Goal: Find specific page/section: Find specific page/section

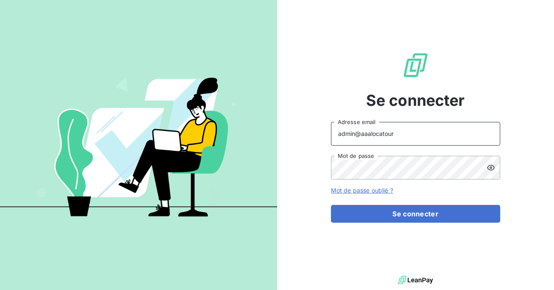
click at [419, 132] on input "admin@aaalocatour" at bounding box center [415, 134] width 169 height 24
type input "admin@adaptel"
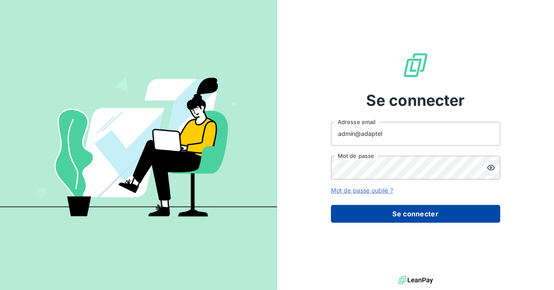
click at [409, 219] on button "Se connecter" at bounding box center [415, 214] width 169 height 18
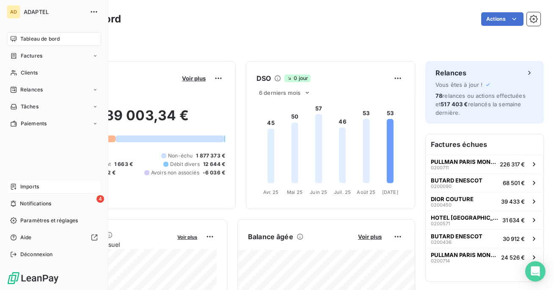
click at [26, 188] on span "Imports" at bounding box center [29, 187] width 19 height 8
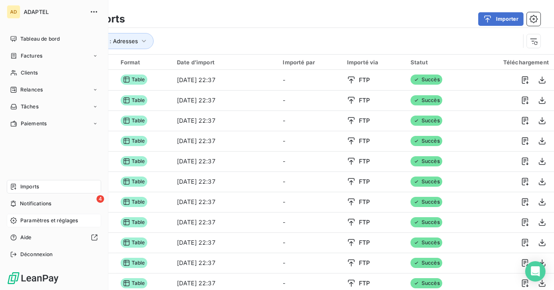
click at [25, 217] on span "Paramètres et réglages" at bounding box center [49, 221] width 58 height 8
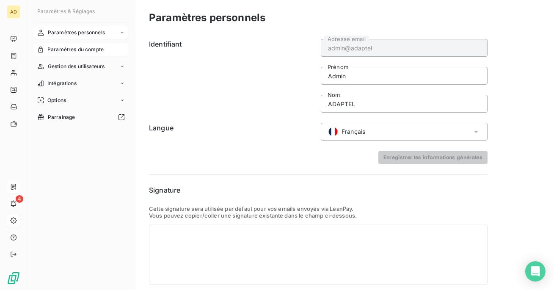
click at [85, 49] on span "Paramètres du compte" at bounding box center [75, 50] width 56 height 8
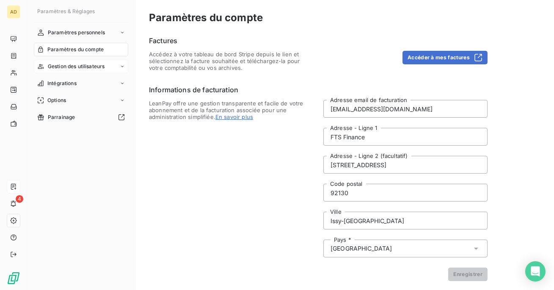
click at [86, 67] on span "Gestion des utilisateurs" at bounding box center [76, 67] width 57 height 8
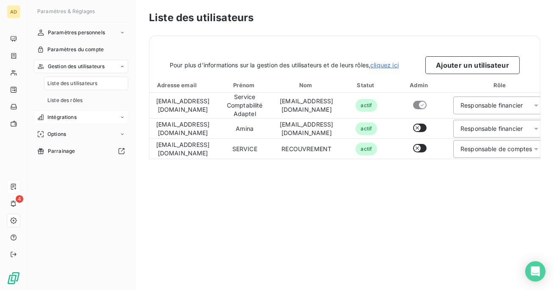
click at [77, 114] on div "Intégrations" at bounding box center [81, 117] width 94 height 14
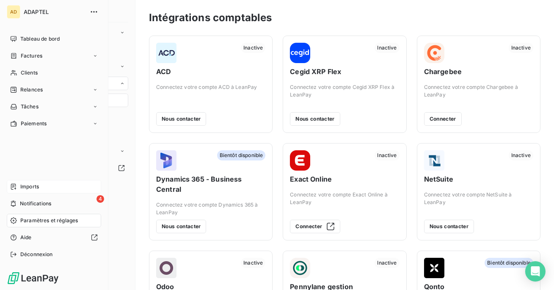
click at [22, 184] on span "Imports" at bounding box center [29, 187] width 19 height 8
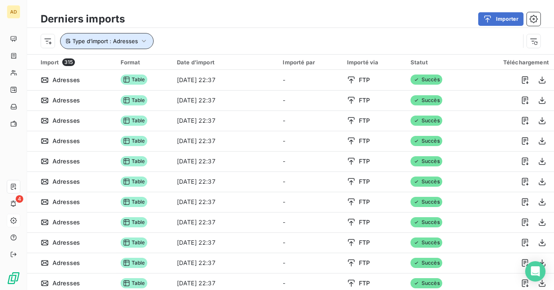
click at [143, 42] on icon "button" at bounding box center [144, 41] width 8 height 8
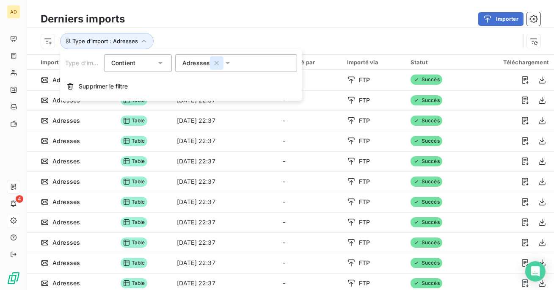
click at [218, 60] on icon "button" at bounding box center [216, 63] width 8 height 8
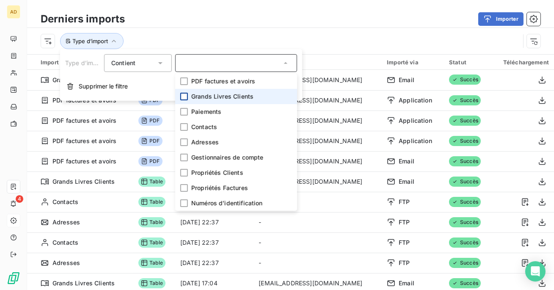
click at [186, 95] on div at bounding box center [184, 97] width 8 height 8
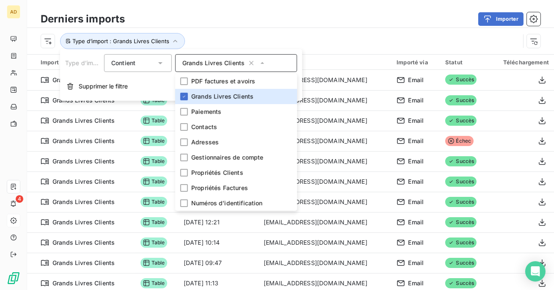
click at [195, 40] on div "Type d’import : Grands Livres Clients" at bounding box center [280, 41] width 479 height 16
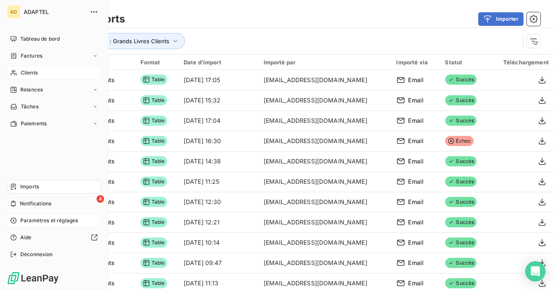
click at [27, 73] on span "Clients" at bounding box center [29, 73] width 17 height 8
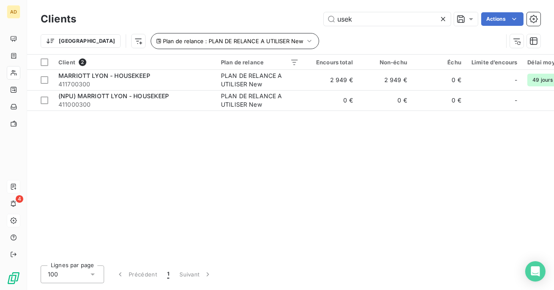
type input "usek"
click at [268, 40] on button "Plan de relance : PLAN DE RELANCE A UTILISER New" at bounding box center [235, 41] width 168 height 16
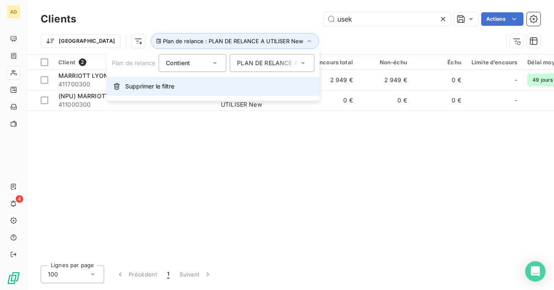
click at [227, 88] on button "Supprimer le filtre" at bounding box center [213, 86] width 213 height 19
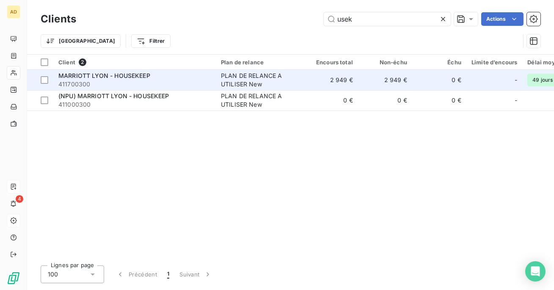
click at [195, 83] on span "411700300" at bounding box center [134, 84] width 152 height 8
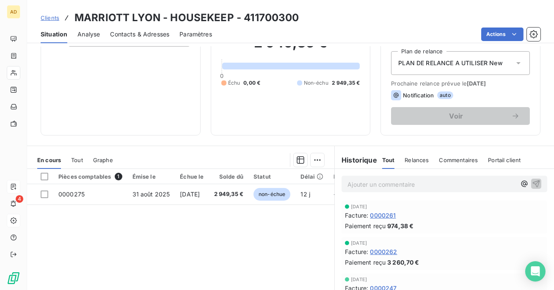
scroll to position [84, 0]
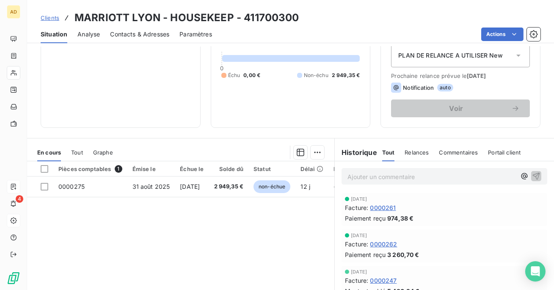
click at [77, 150] on span "Tout" at bounding box center [77, 152] width 12 height 7
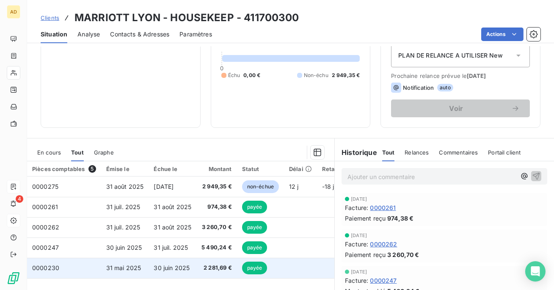
click at [90, 264] on td "0000230" at bounding box center [64, 268] width 74 height 20
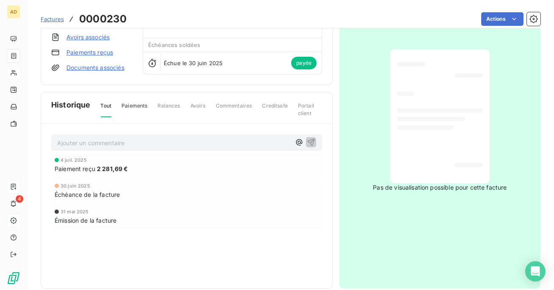
scroll to position [82, 0]
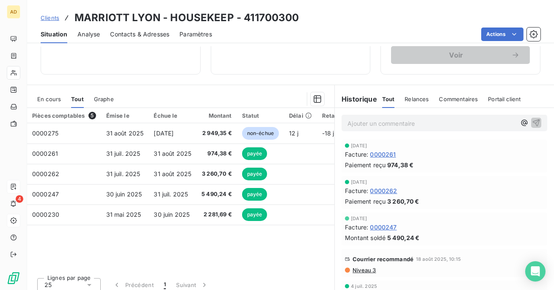
scroll to position [143, 0]
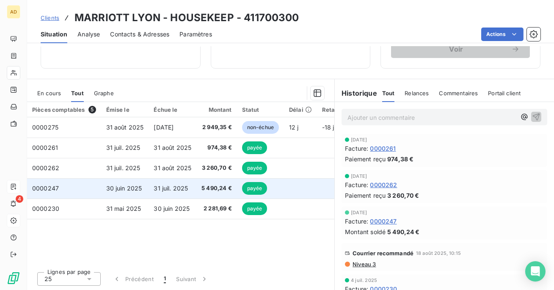
click at [208, 192] on span "5 490,24 €" at bounding box center [216, 188] width 30 height 8
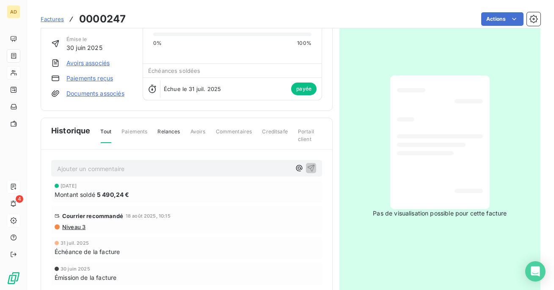
scroll to position [58, 0]
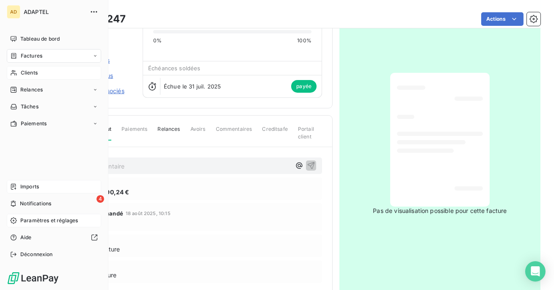
click at [30, 185] on span "Imports" at bounding box center [29, 187] width 19 height 8
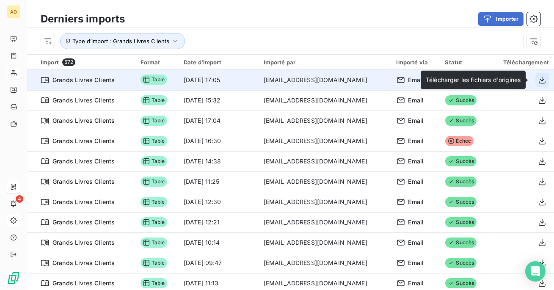
click at [539, 80] on icon "button" at bounding box center [541, 79] width 7 height 7
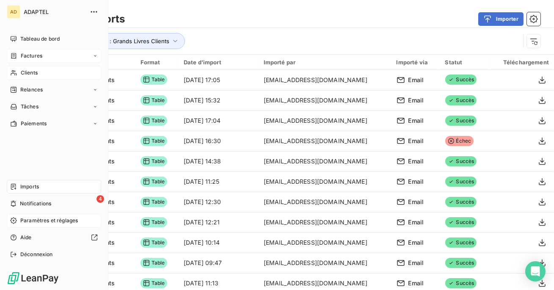
click at [23, 54] on span "Factures" at bounding box center [32, 56] width 22 height 8
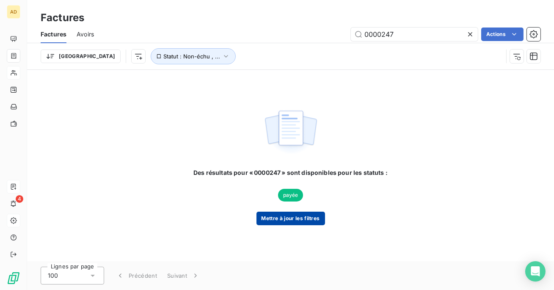
type input "0000247"
click at [304, 214] on button "Mettre à jour les filtres" at bounding box center [290, 218] width 69 height 14
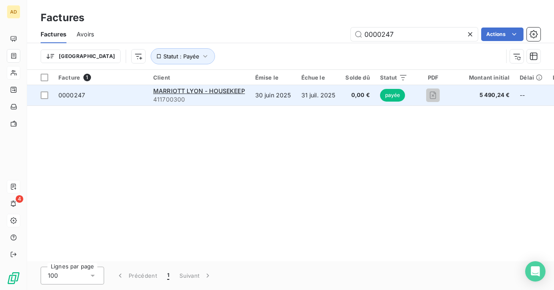
click at [200, 96] on span "411700300" at bounding box center [199, 99] width 92 height 8
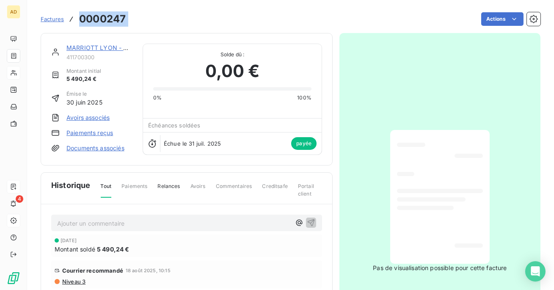
drag, startPoint x: 131, startPoint y: 16, endPoint x: 79, endPoint y: 18, distance: 51.6
click at [79, 18] on div "Factures 0000247 Actions" at bounding box center [290, 19] width 499 height 18
copy section "0000247 Actions"
